Goal: Information Seeking & Learning: Learn about a topic

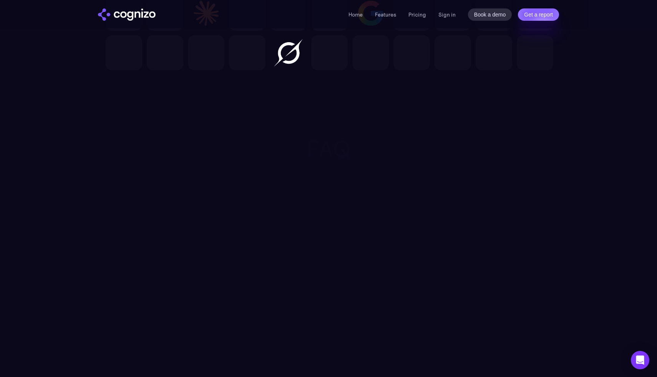
scroll to position [2457, 0]
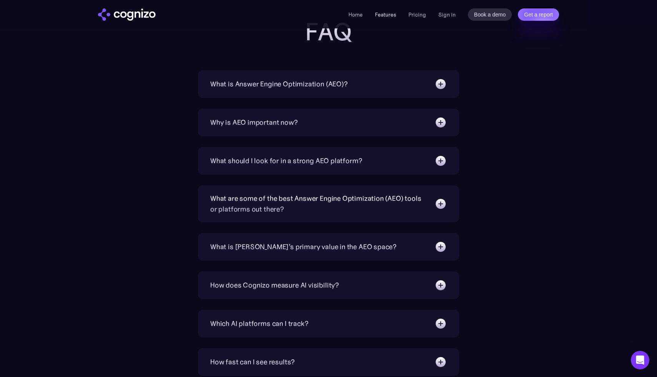
click at [394, 14] on link "Features" at bounding box center [385, 14] width 21 height 7
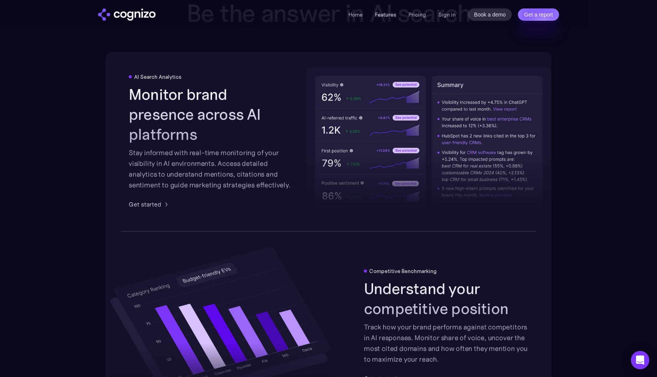
scroll to position [1197, 0]
click at [394, 14] on link "Features" at bounding box center [385, 14] width 21 height 7
click at [424, 15] on link "Pricing" at bounding box center [417, 14] width 18 height 7
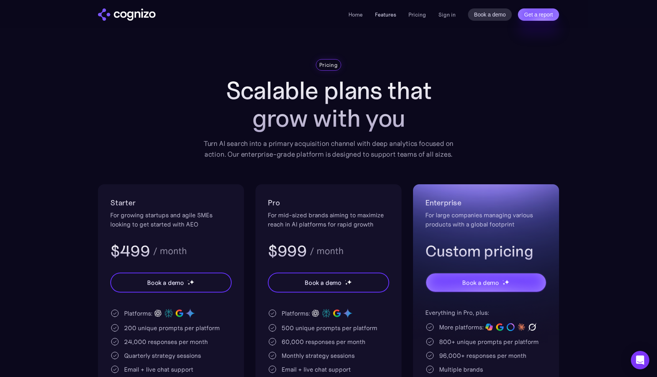
click at [392, 15] on link "Features" at bounding box center [385, 14] width 21 height 7
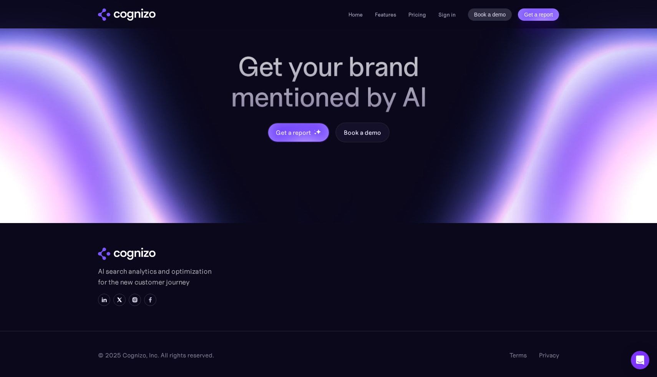
scroll to position [3006, 0]
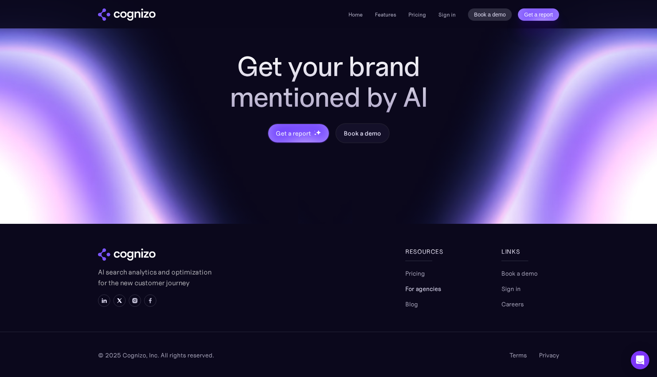
click at [430, 290] on link "For agencies" at bounding box center [423, 288] width 36 height 9
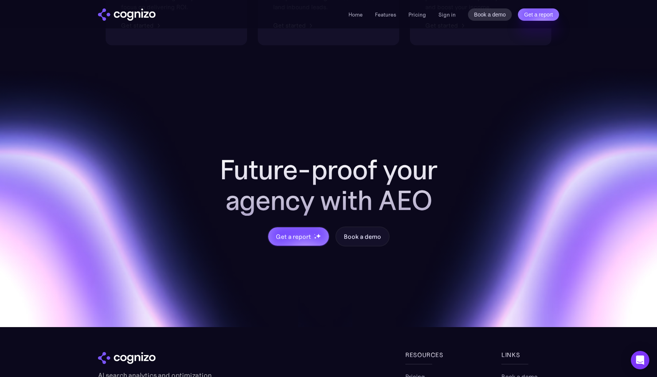
scroll to position [727, 0]
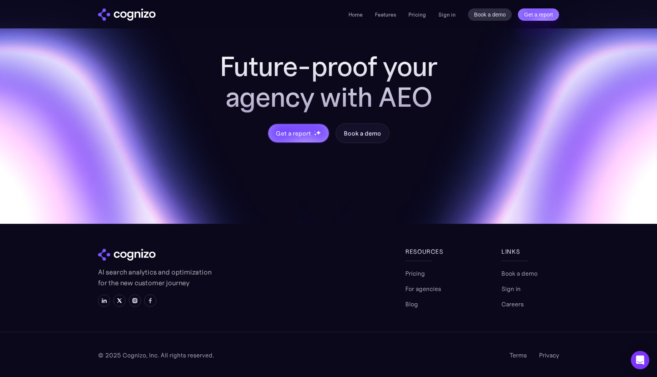
click at [276, 264] on div "AI search analytics and optimization for the new customer journey" at bounding box center [251, 278] width 307 height 62
